Goal: Task Accomplishment & Management: Use online tool/utility

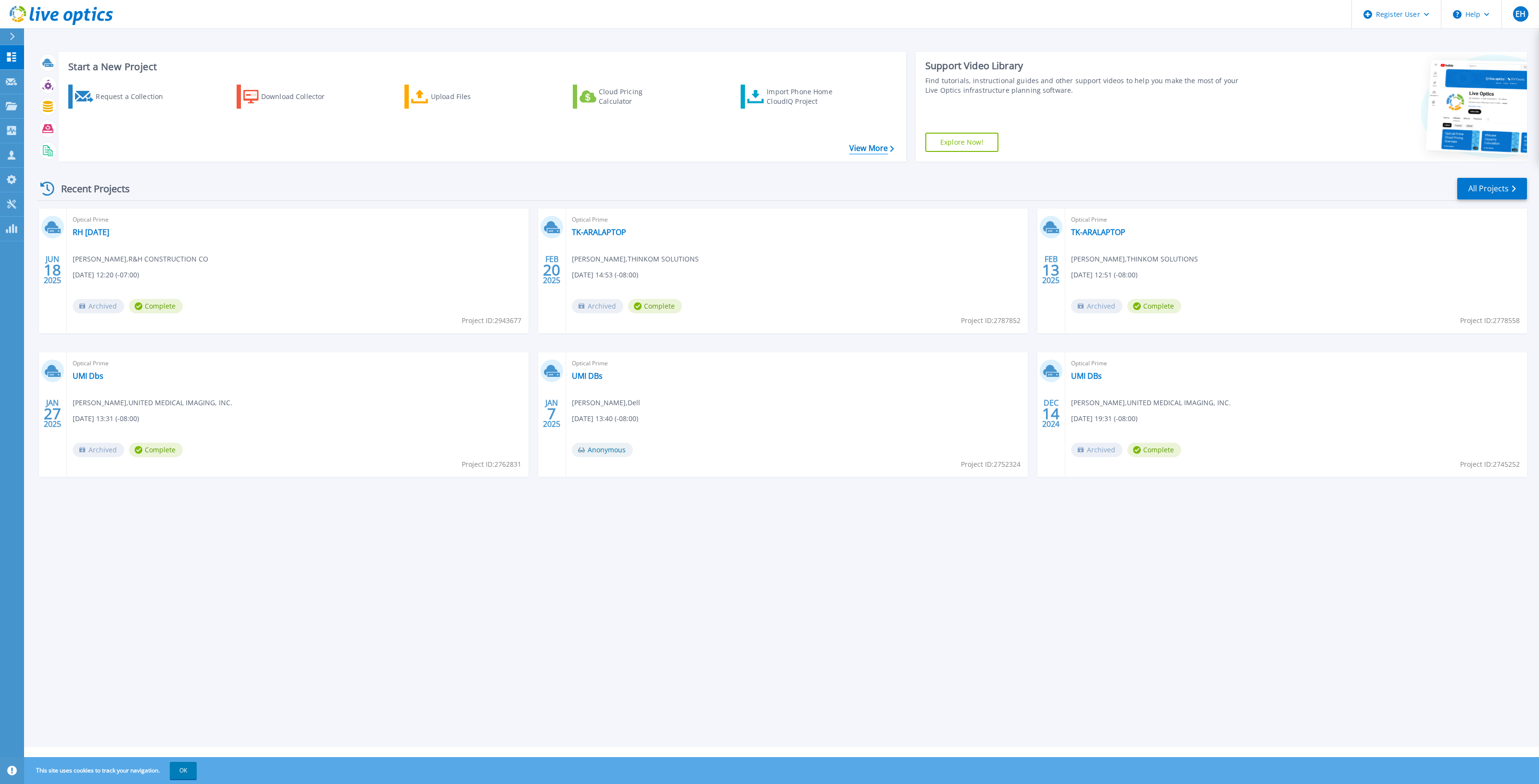
drag, startPoint x: 874, startPoint y: 153, endPoint x: 869, endPoint y: 148, distance: 7.1
click at [874, 153] on div "Request a Collection Download Collector Upload Files Cloud Pricing Calculator I…" at bounding box center [480, 117] width 841 height 80
click at [869, 148] on link "View More" at bounding box center [872, 148] width 45 height 9
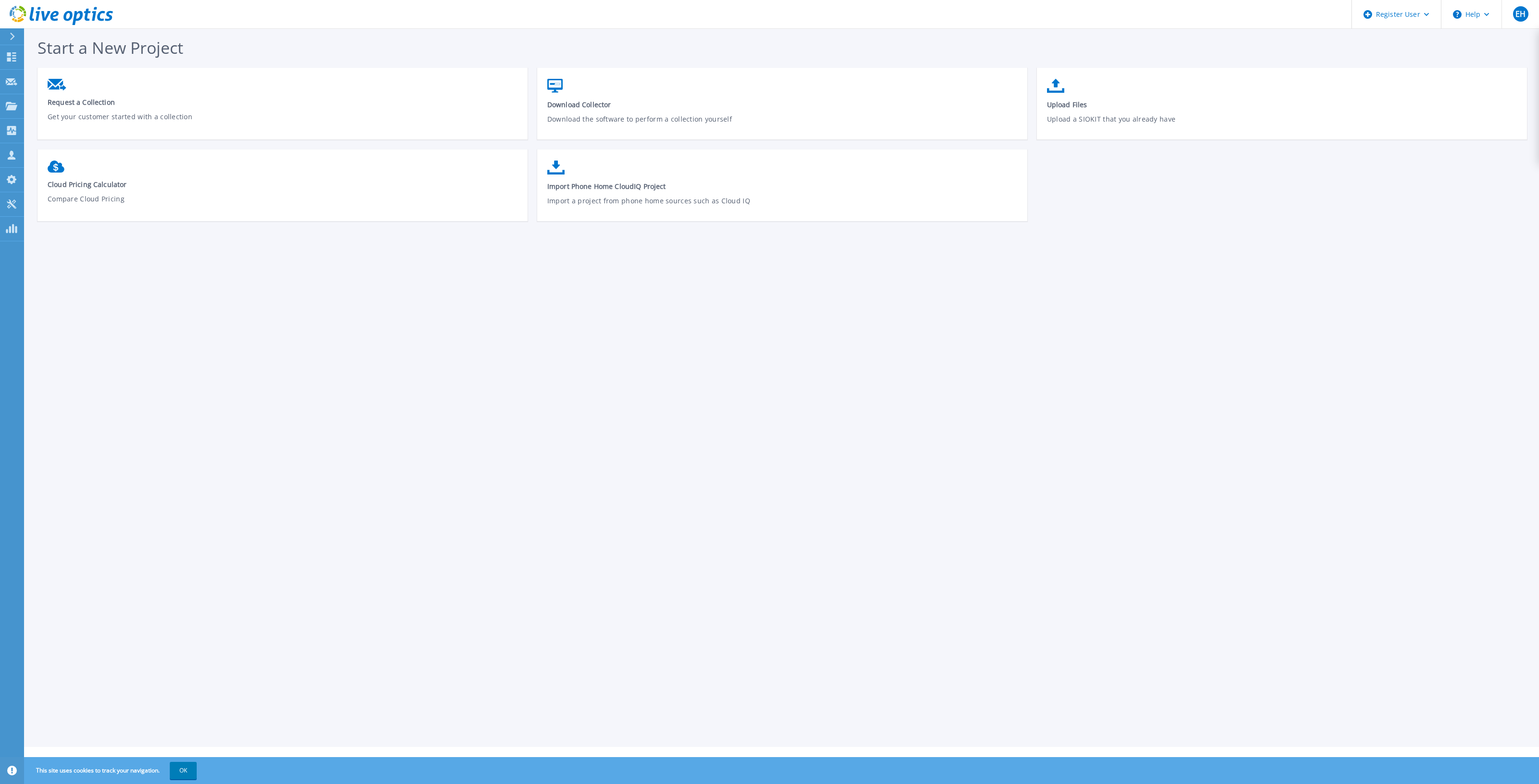
click at [76, 8] on icon at bounding box center [61, 16] width 103 height 20
